Goal: Check status: Check status

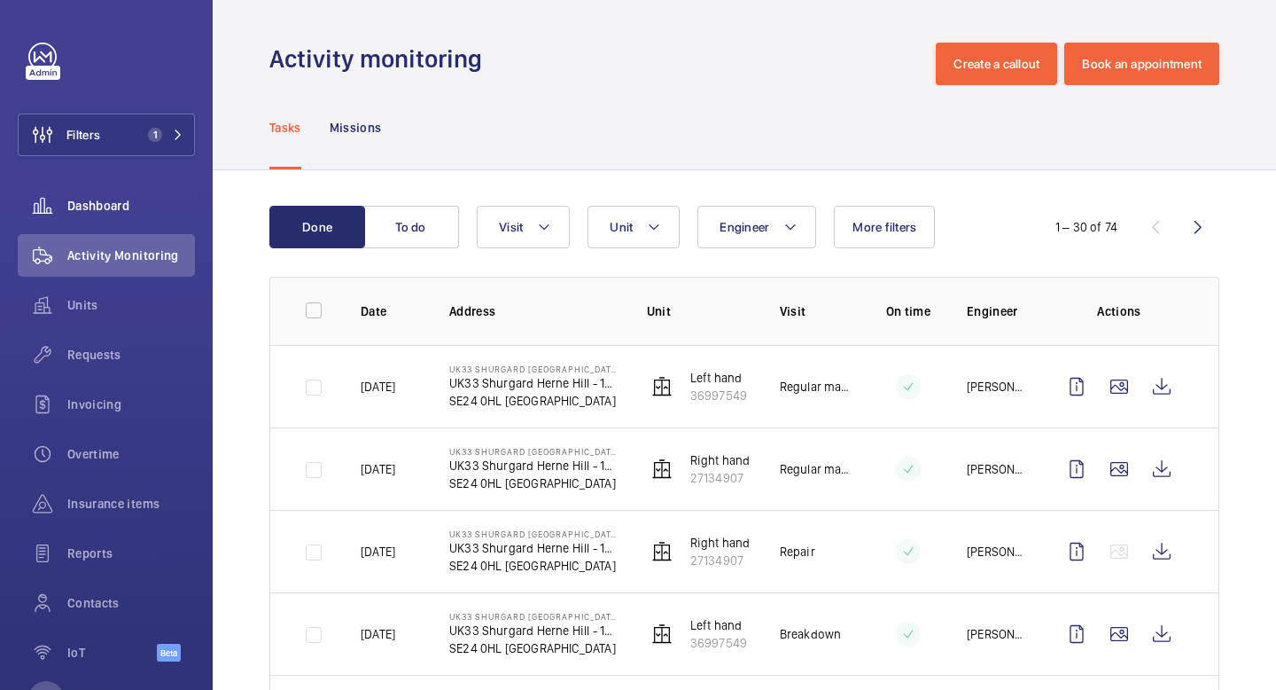
scroll to position [72, 0]
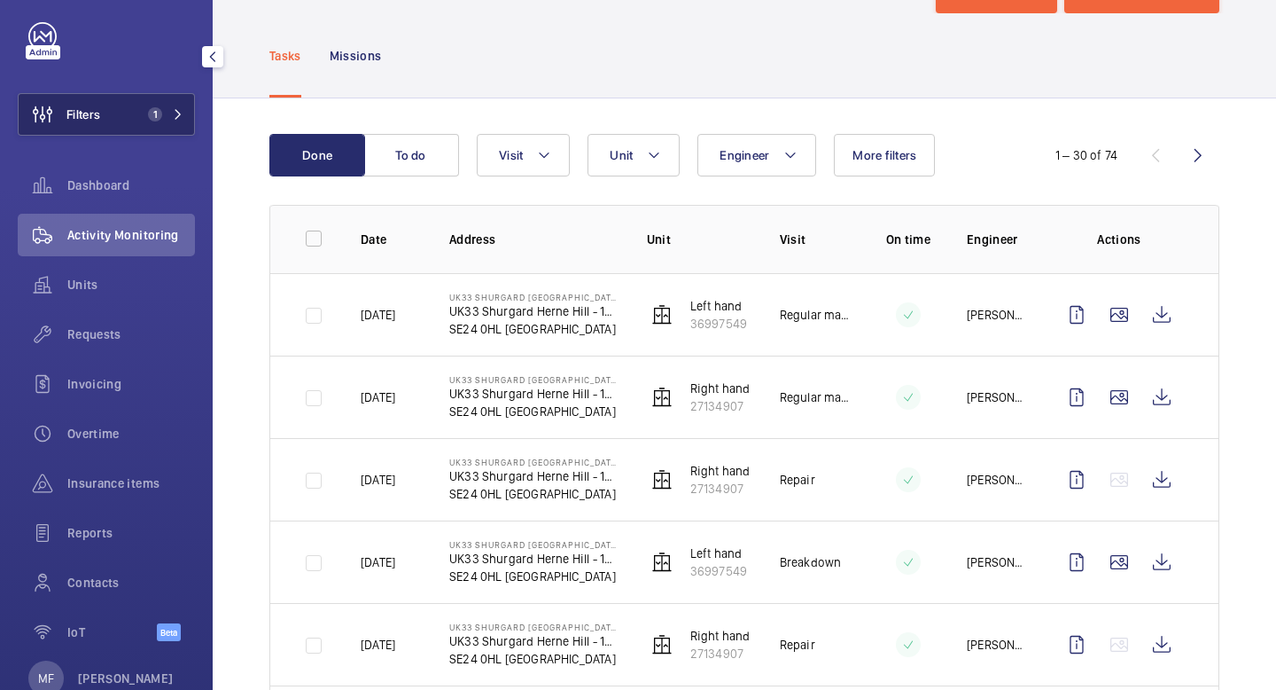
click at [121, 121] on button "Filters 1" at bounding box center [106, 114] width 177 height 43
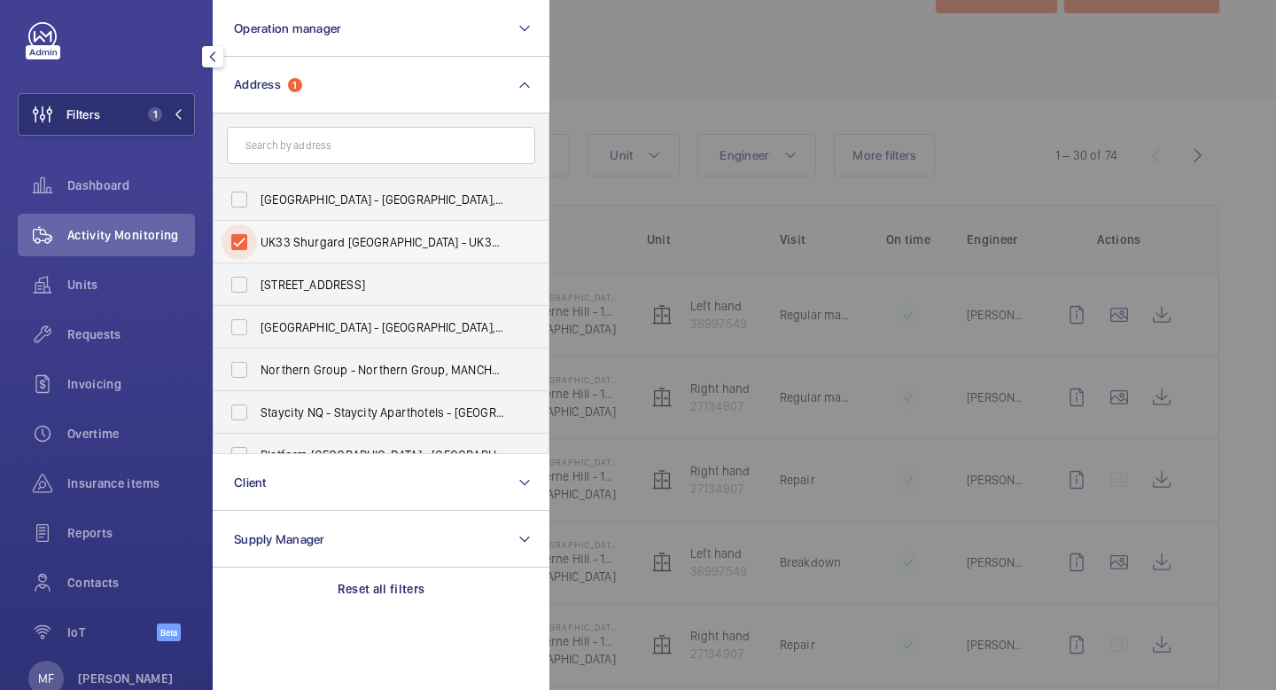
click at [238, 235] on input "UK33 Shurgard [GEOGRAPHIC_DATA] - UK33 [STREET_ADDRESS][PERSON_NAME]" at bounding box center [239, 241] width 35 height 35
checkbox input "false"
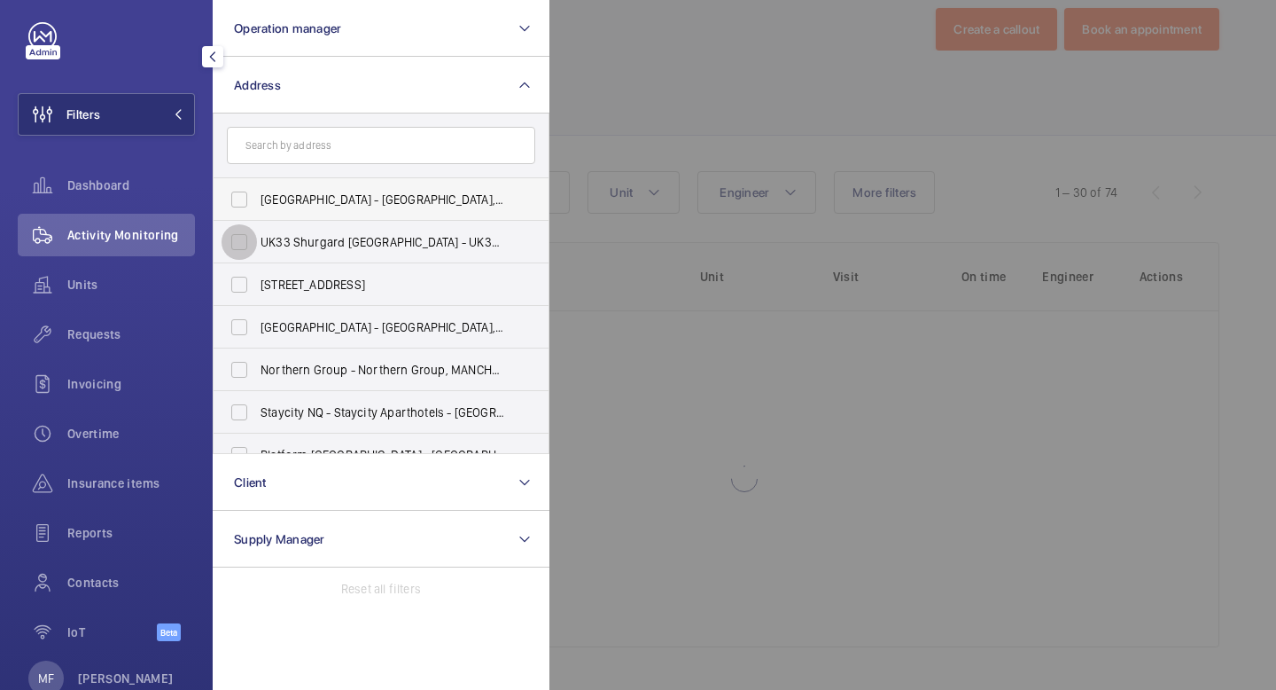
scroll to position [35, 0]
click at [290, 141] on input "text" at bounding box center [381, 145] width 308 height 37
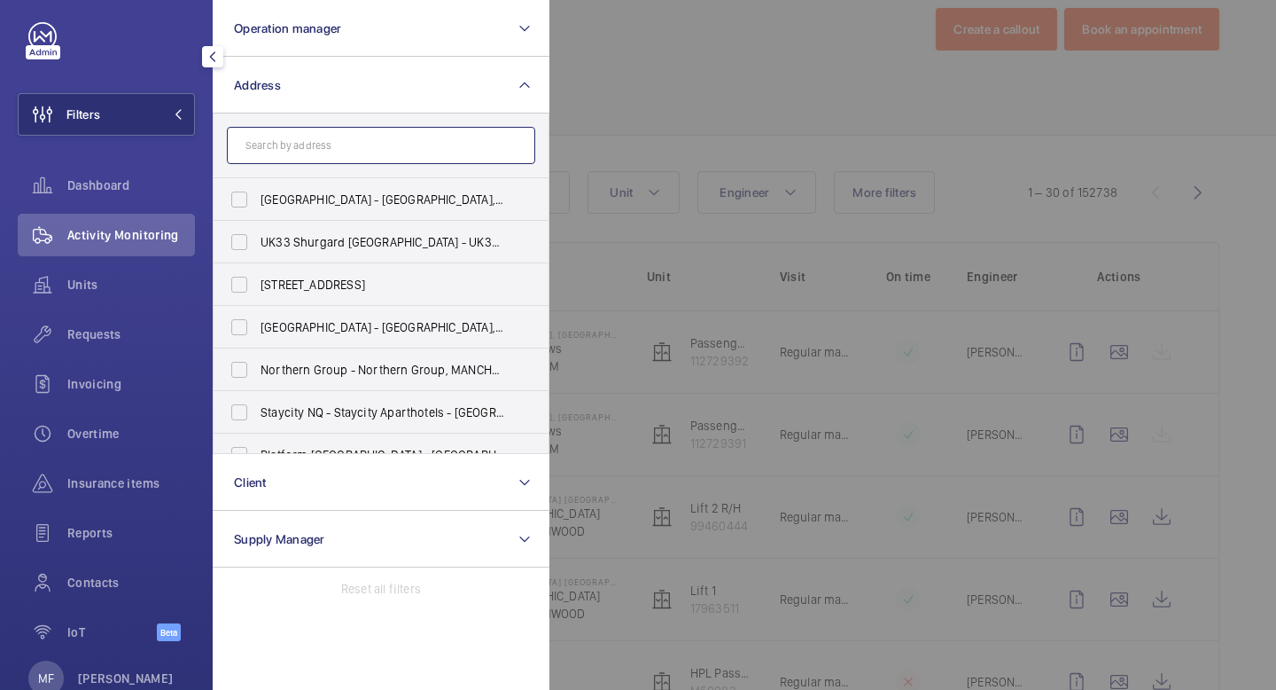
scroll to position [72, 0]
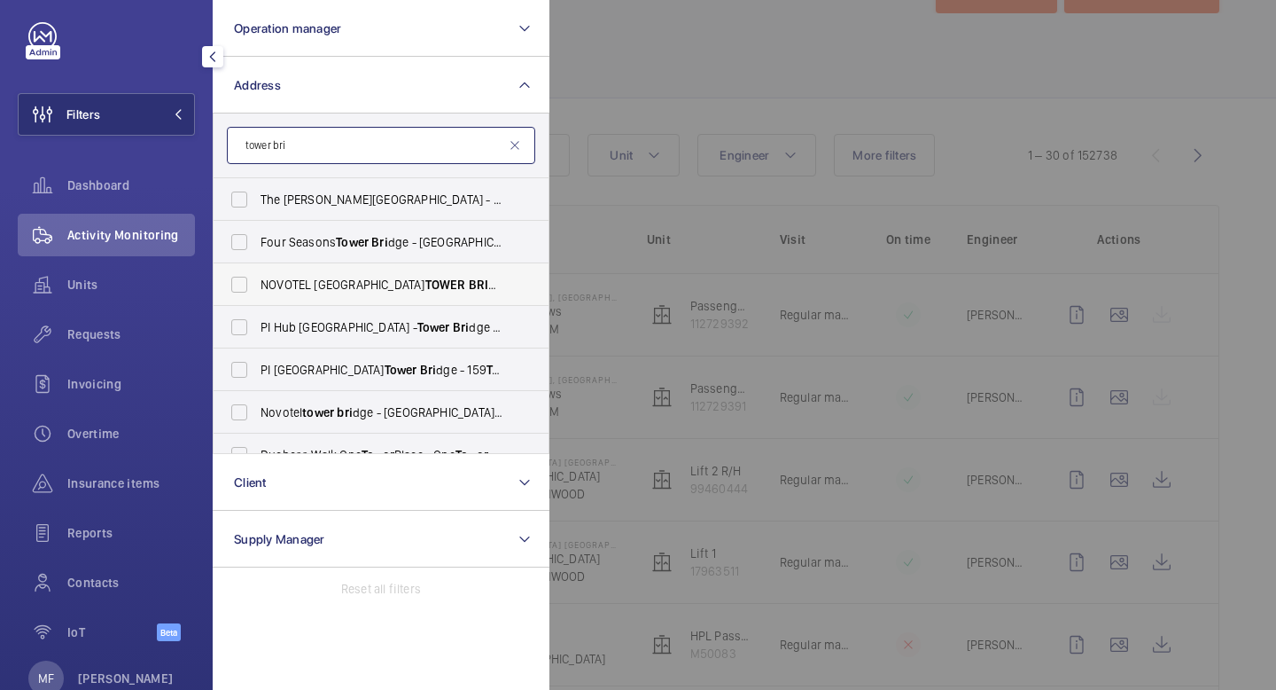
type input "tower bri"
click at [296, 288] on span "[GEOGRAPHIC_DATA] BRI DGE - H3107, [GEOGRAPHIC_DATA], [STREET_ADDRESS][PERSON_N…" at bounding box center [383, 285] width 244 height 18
click at [257, 288] on input "[GEOGRAPHIC_DATA] BRI DGE - H3107, [GEOGRAPHIC_DATA], [STREET_ADDRESS][PERSON_N…" at bounding box center [239, 284] width 35 height 35
checkbox input "true"
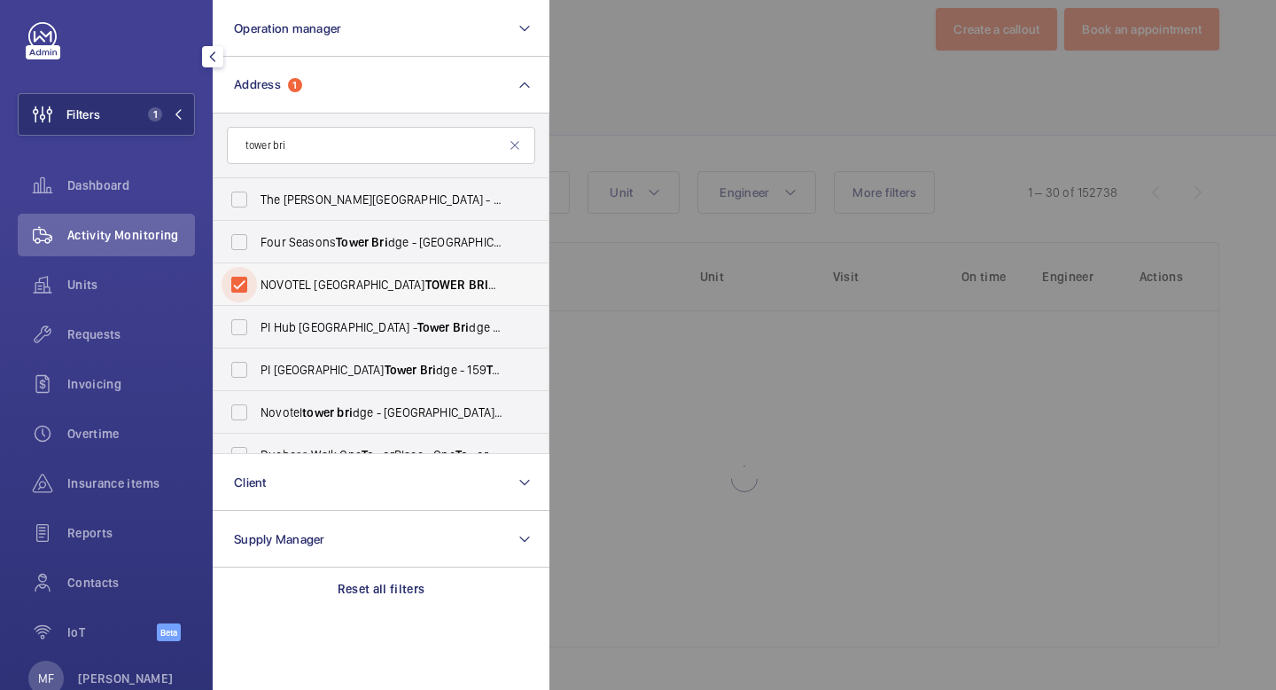
scroll to position [35, 0]
click at [181, 121] on button "Filters 1" at bounding box center [106, 114] width 177 height 43
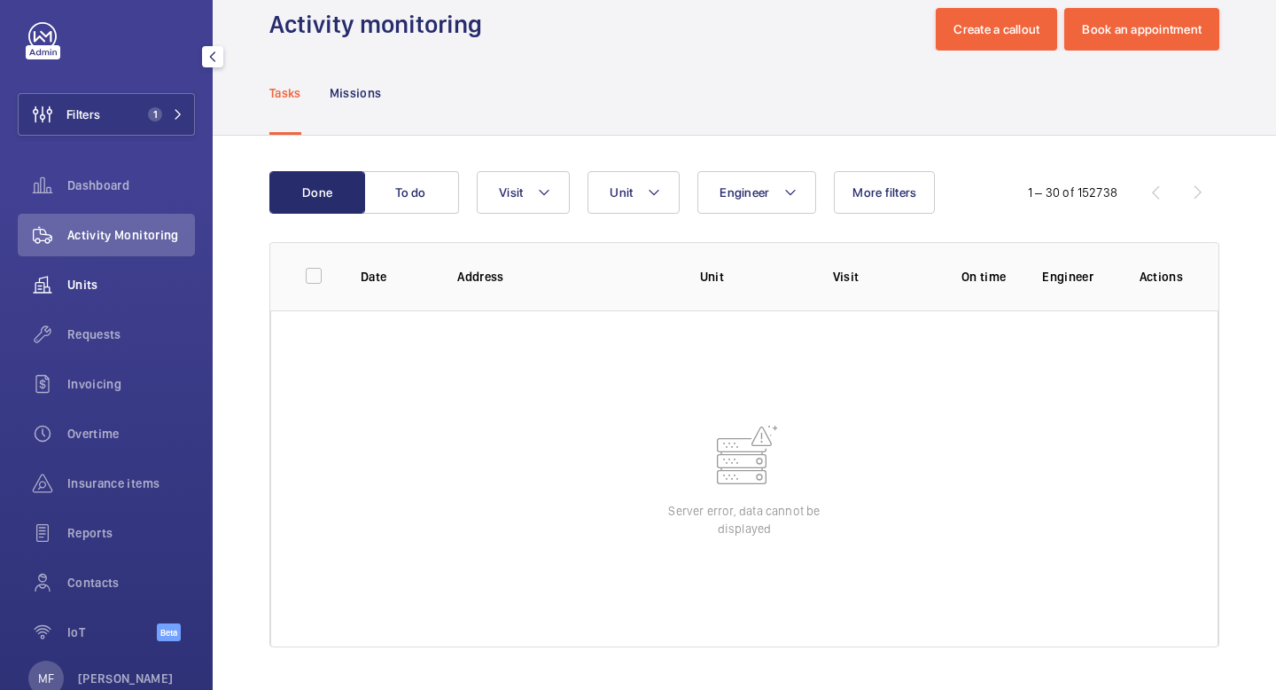
click at [101, 277] on span "Units" at bounding box center [131, 285] width 128 height 18
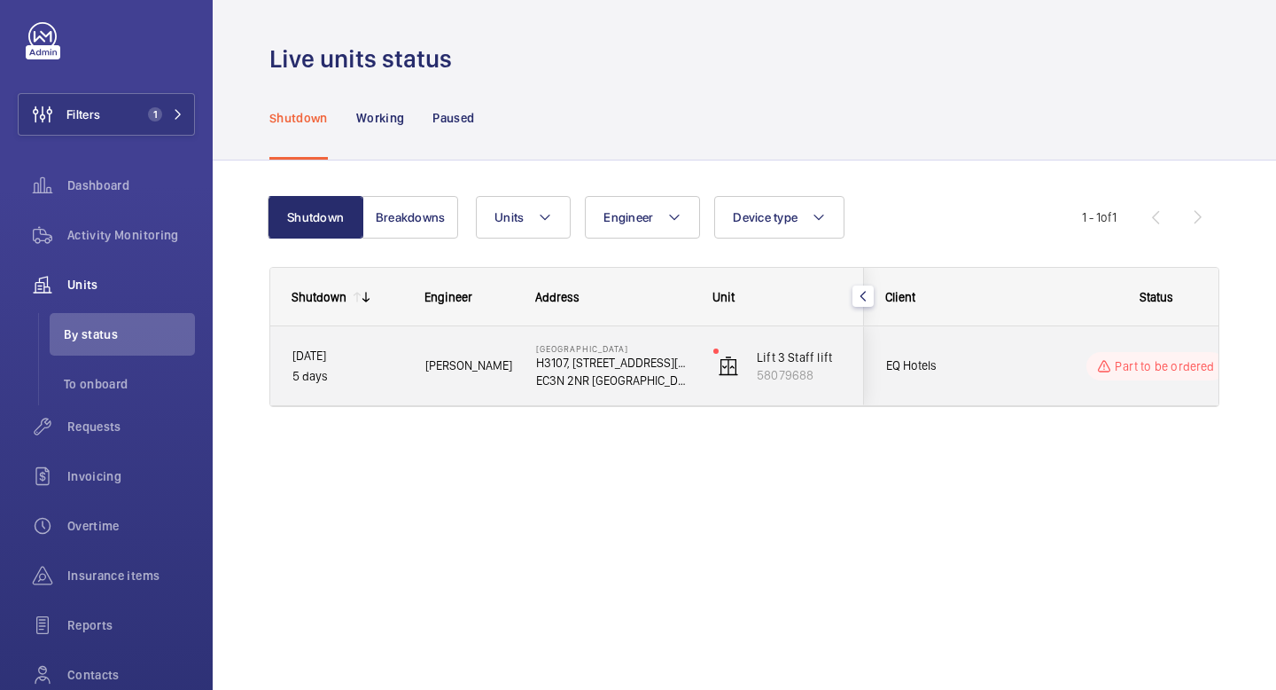
click at [676, 381] on p "EC3N 2NR [GEOGRAPHIC_DATA]" at bounding box center [613, 380] width 154 height 18
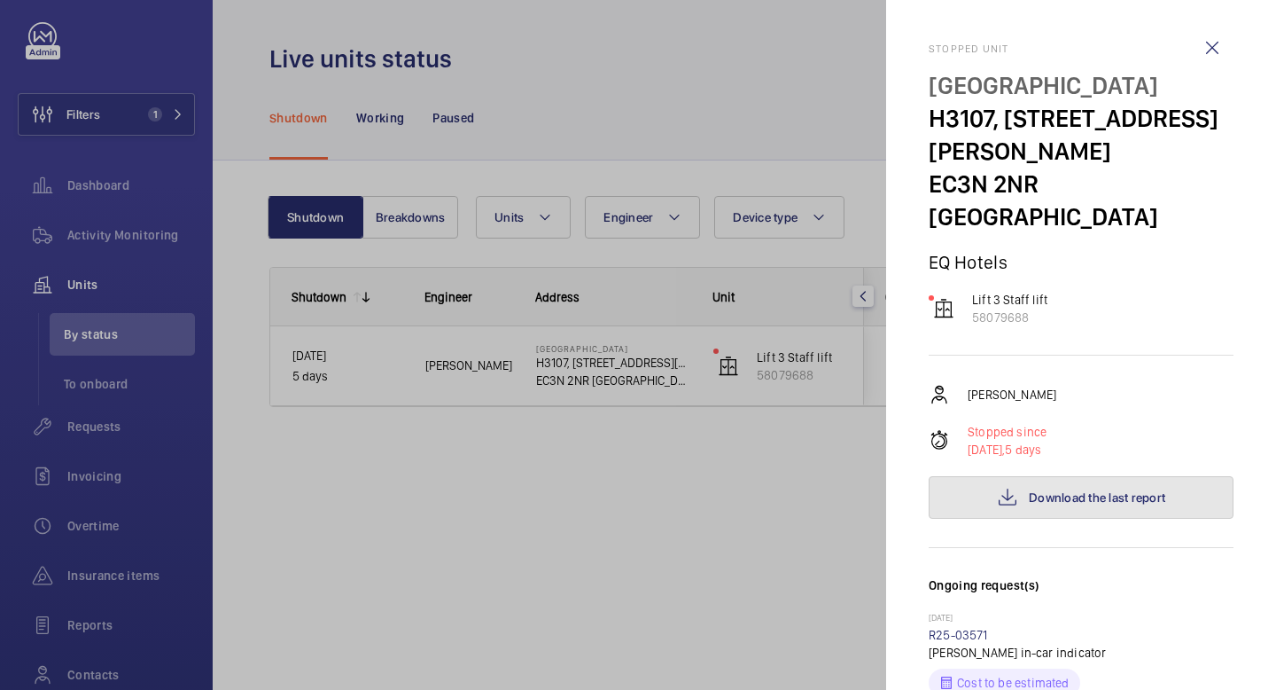
click at [1044, 503] on span "Download the last report" at bounding box center [1097, 497] width 137 height 14
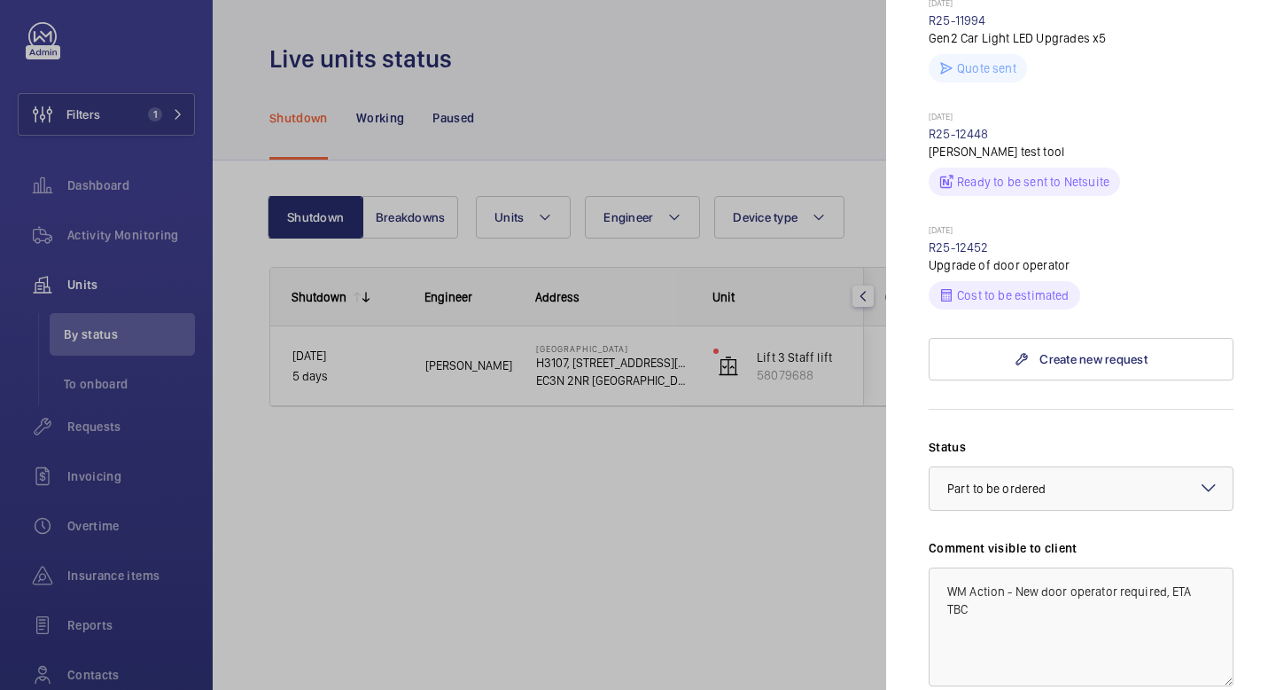
scroll to position [956, 0]
click at [974, 252] on link "R25-12452" at bounding box center [959, 246] width 60 height 14
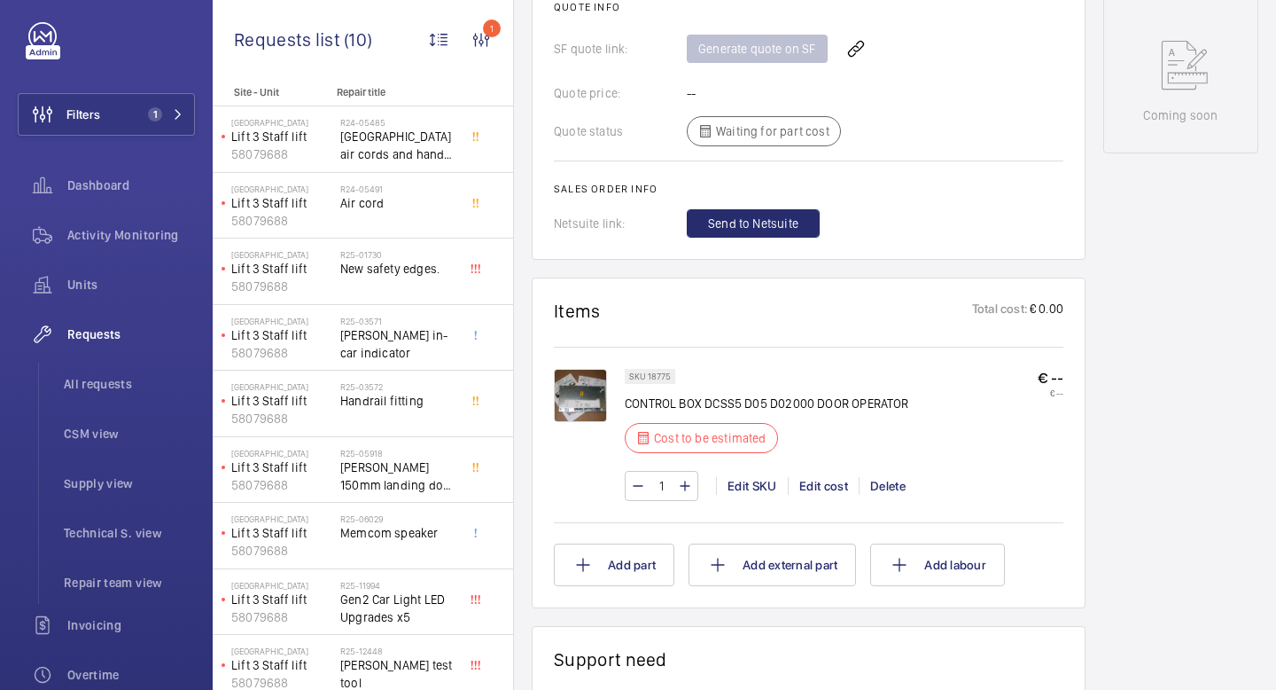
scroll to position [927, 0]
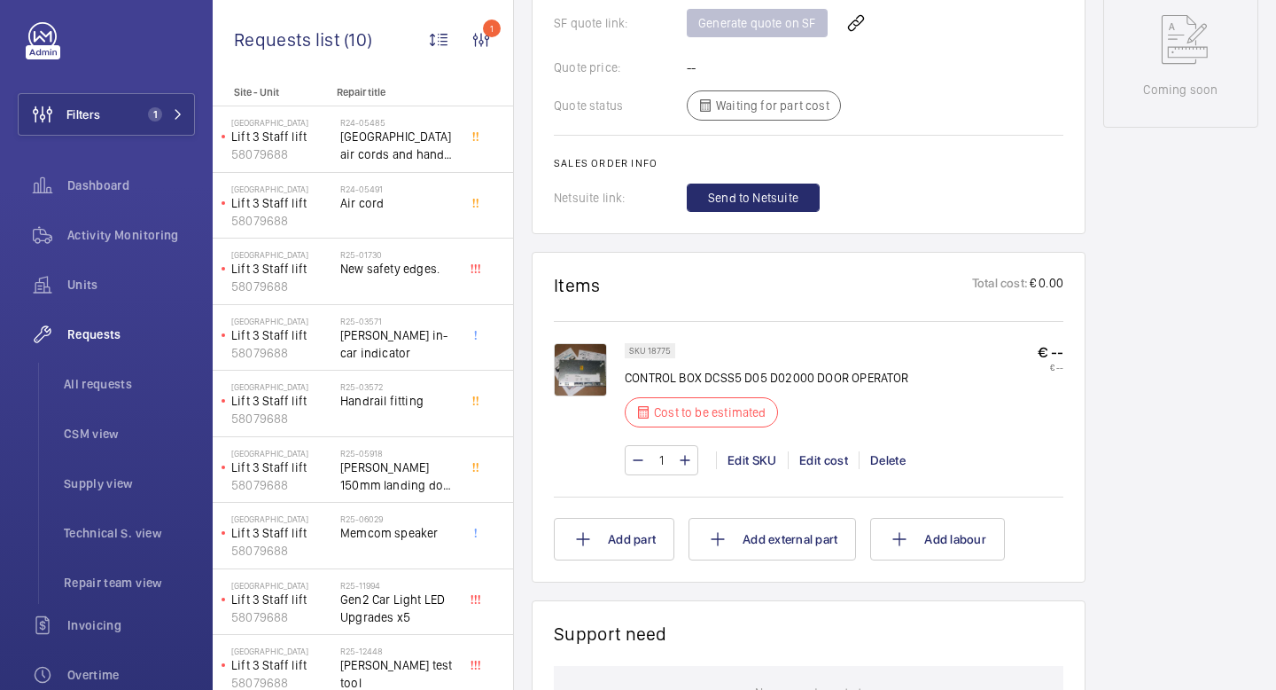
click at [588, 373] on img at bounding box center [580, 369] width 53 height 53
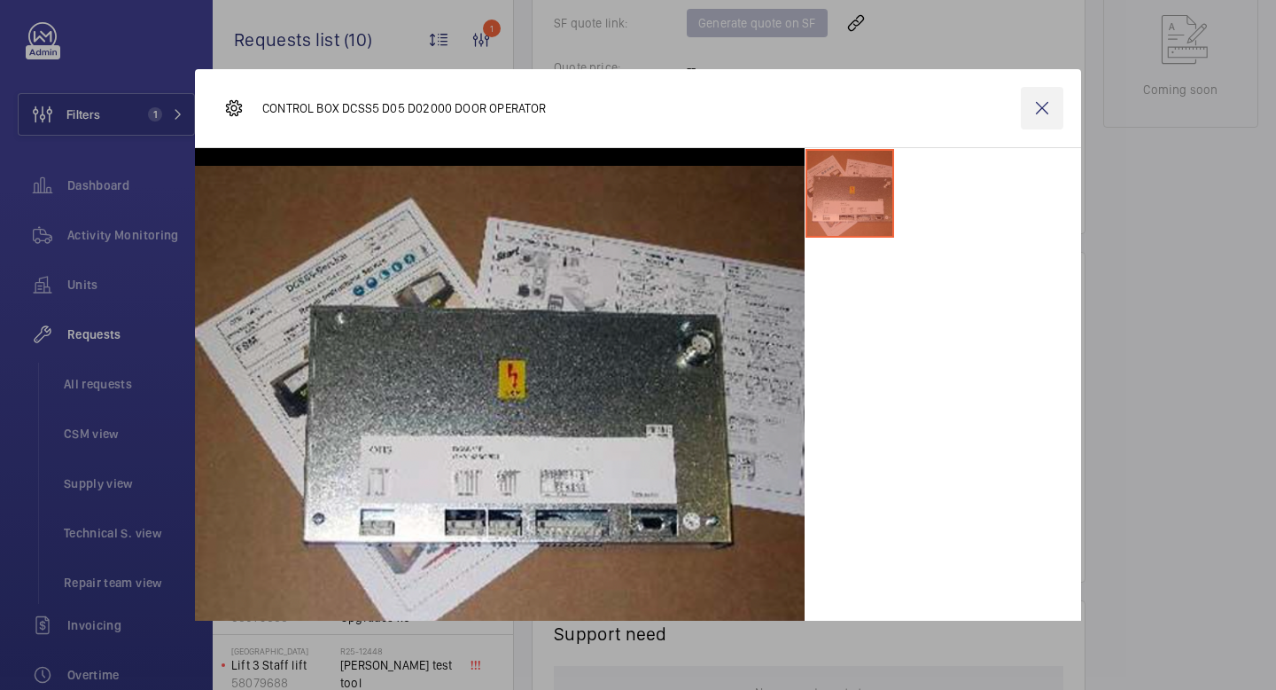
click at [1036, 111] on wm-front-icon-button at bounding box center [1042, 108] width 43 height 43
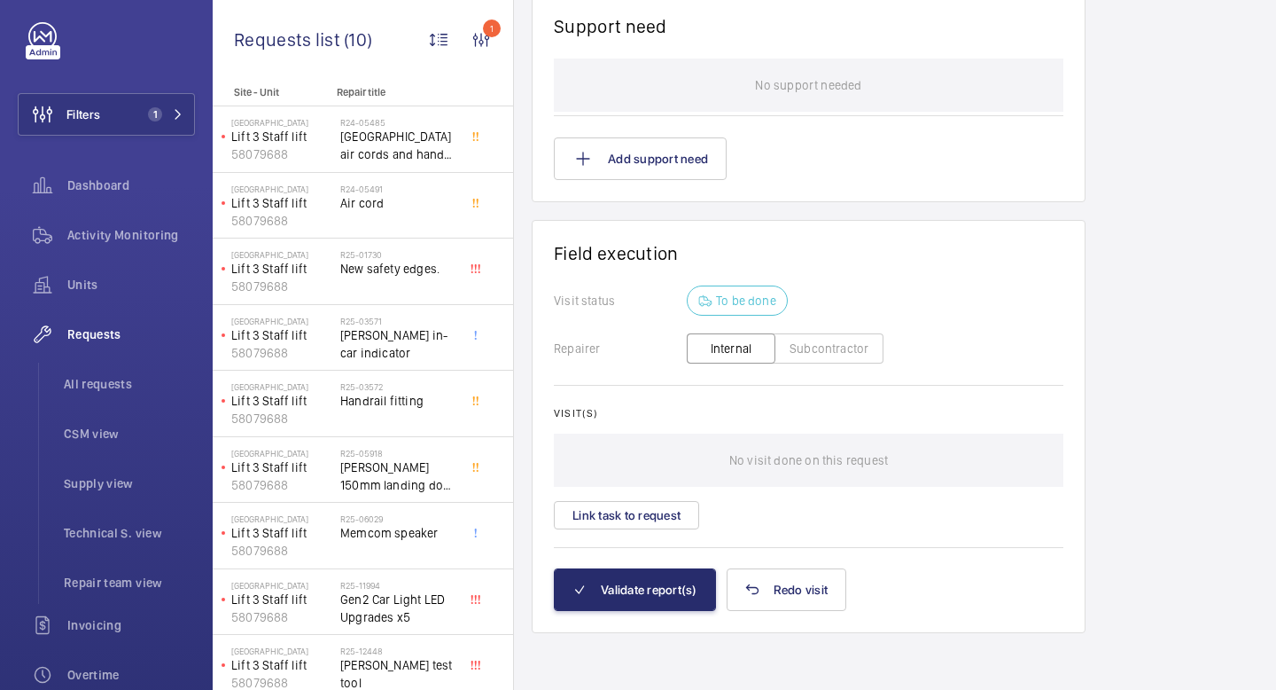
scroll to position [0, 0]
